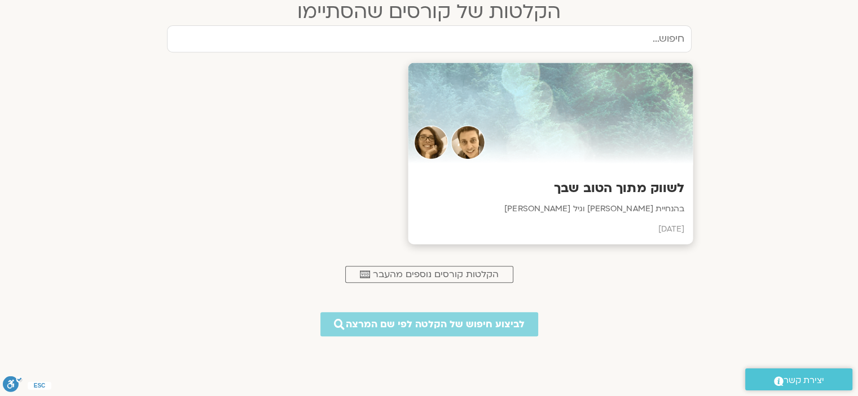
scroll to position [507, 0]
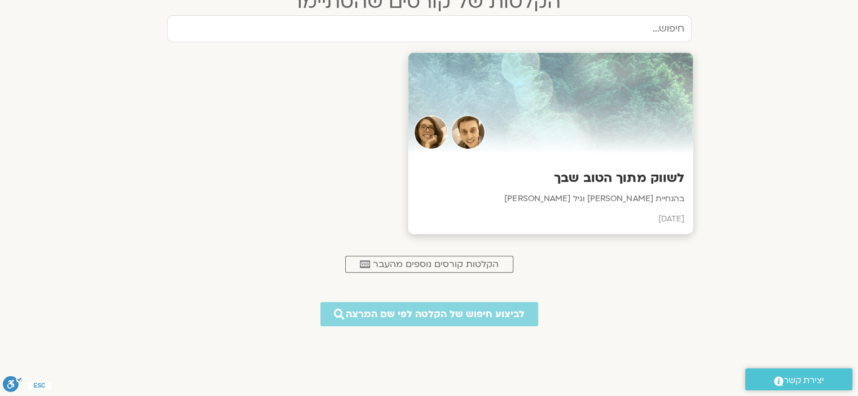
click at [568, 202] on p "בהנחיית שמי אוסטרובסקי וגיל מרטנס" at bounding box center [550, 199] width 268 height 14
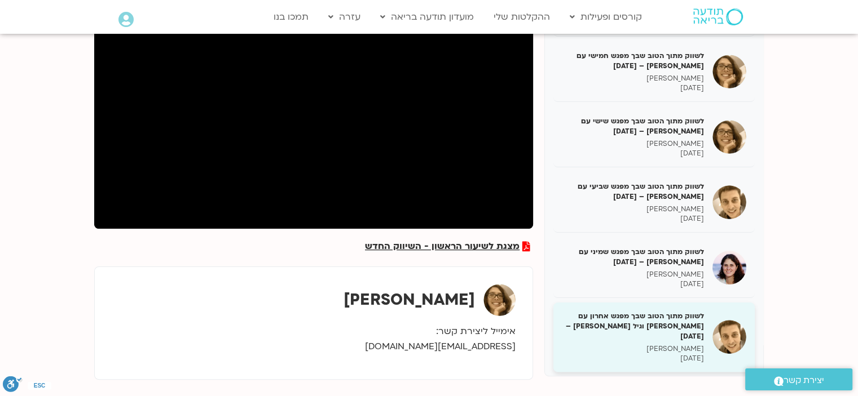
scroll to position [226, 0]
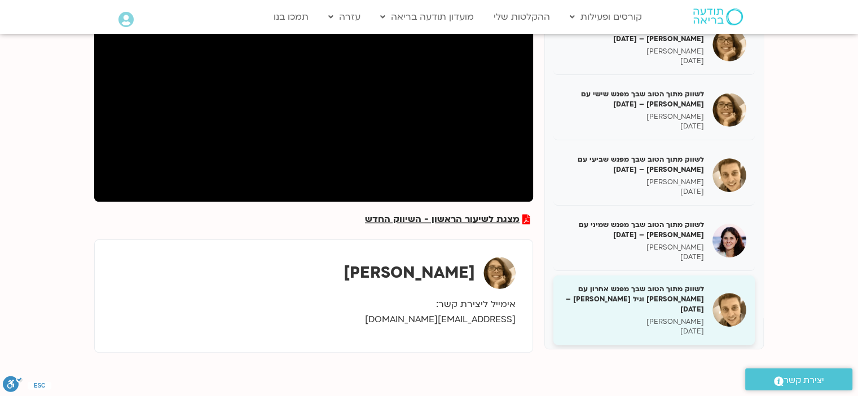
click at [638, 299] on h5 "לשווק מתוך הטוב שבך מפגש אחרון עם [PERSON_NAME] וגיל [PERSON_NAME] – [DATE]" at bounding box center [633, 299] width 142 height 31
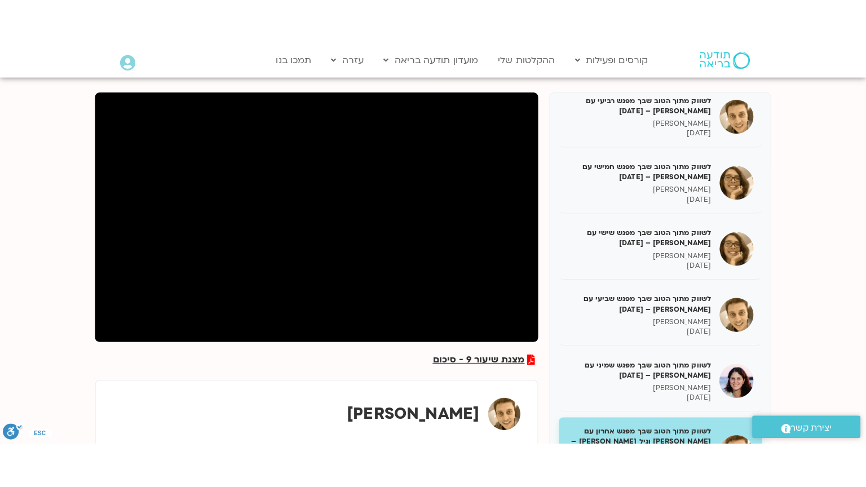
scroll to position [56, 0]
